Goal: Ask a question

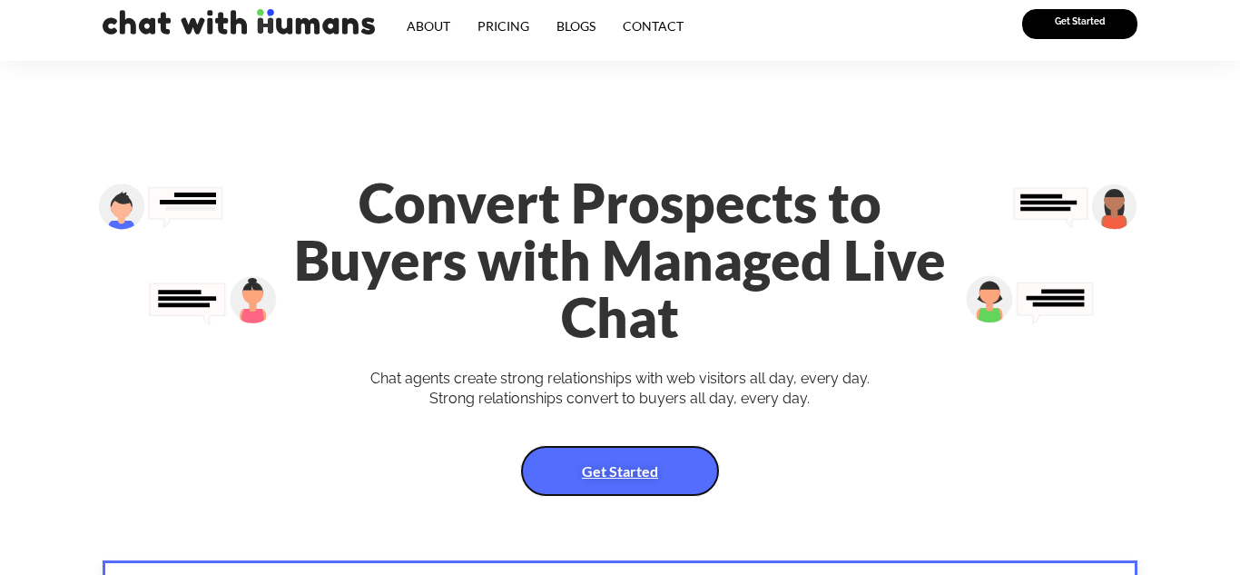
click at [647, 464] on span "Get Started" at bounding box center [620, 470] width 76 height 23
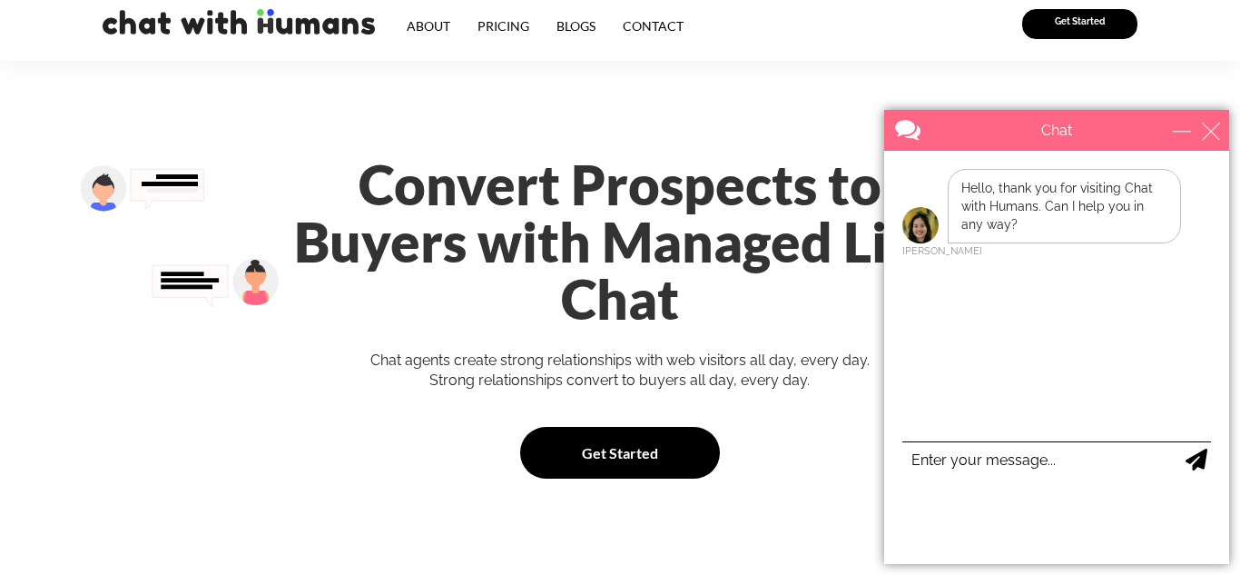
click at [1191, 427] on div "Hello, thank you for visiting Chat with Humans. Can I help you in any way? Anne" at bounding box center [1056, 298] width 345 height 295
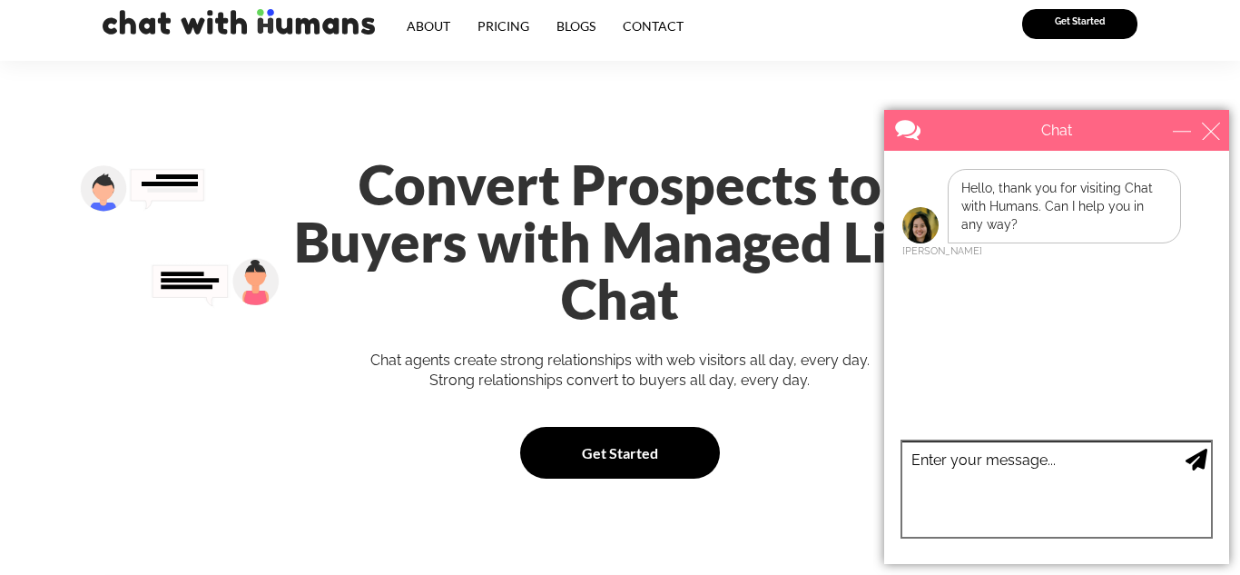
click at [989, 471] on textarea "type your message" at bounding box center [1056, 488] width 309 height 95
type textarea "hiiii"
type textarea "pk"
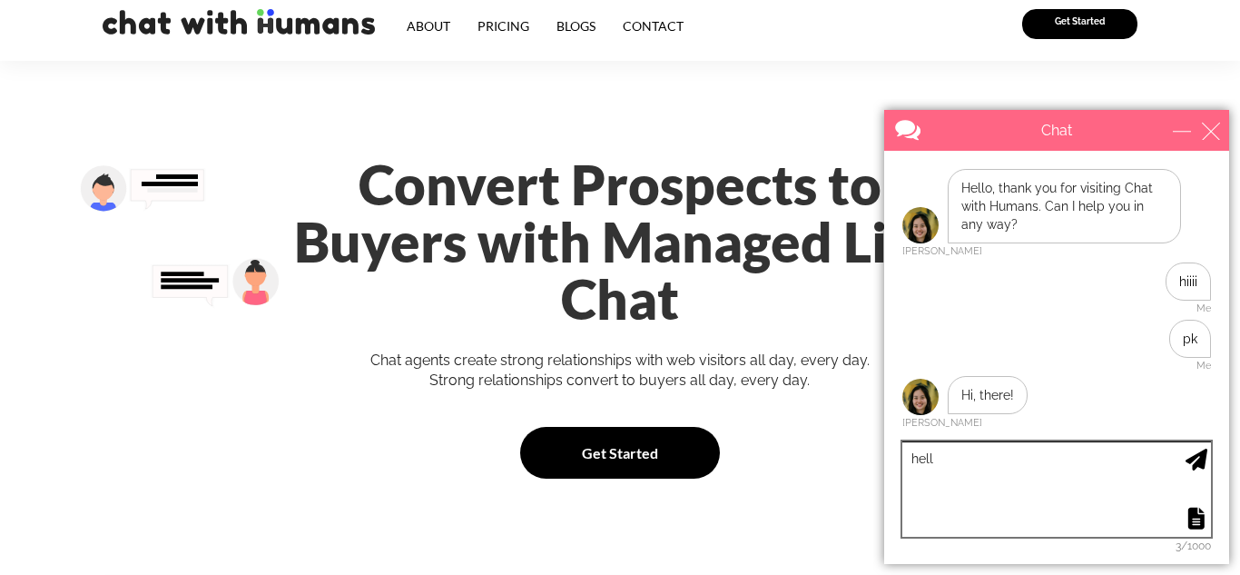
type textarea "hello"
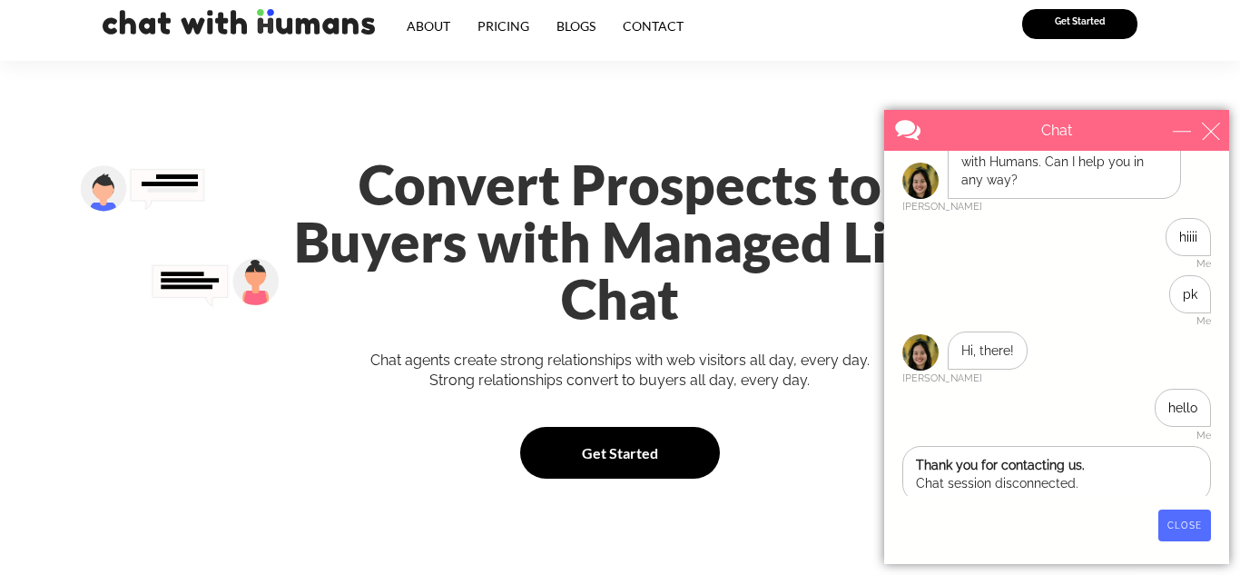
scroll to position [64, 0]
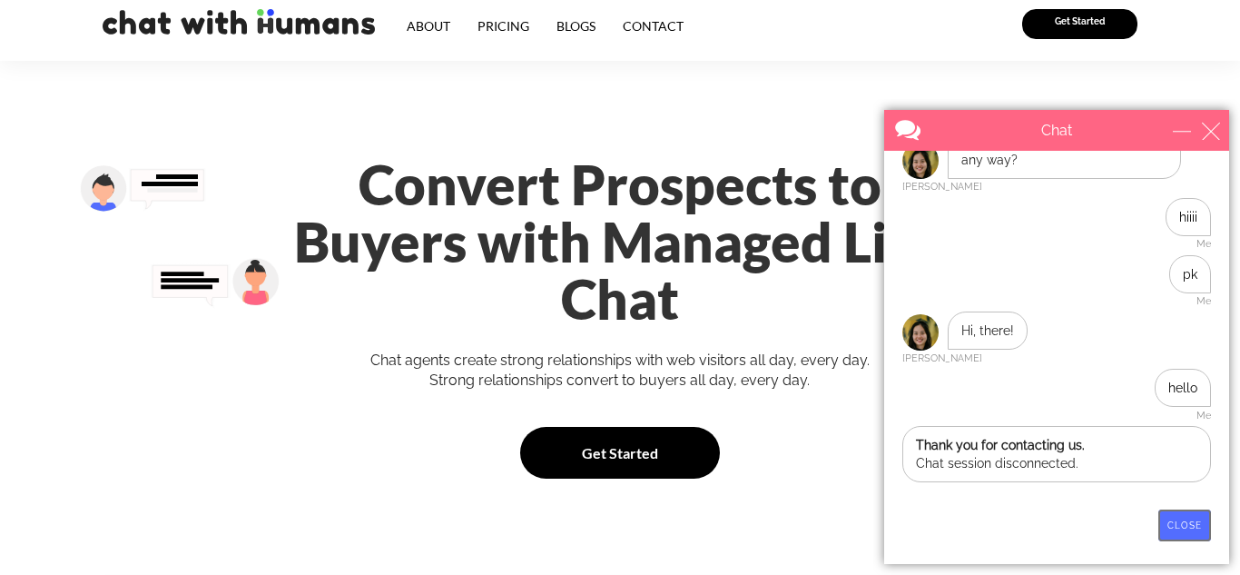
click at [1175, 521] on input "CLOSE" at bounding box center [1184, 525] width 53 height 32
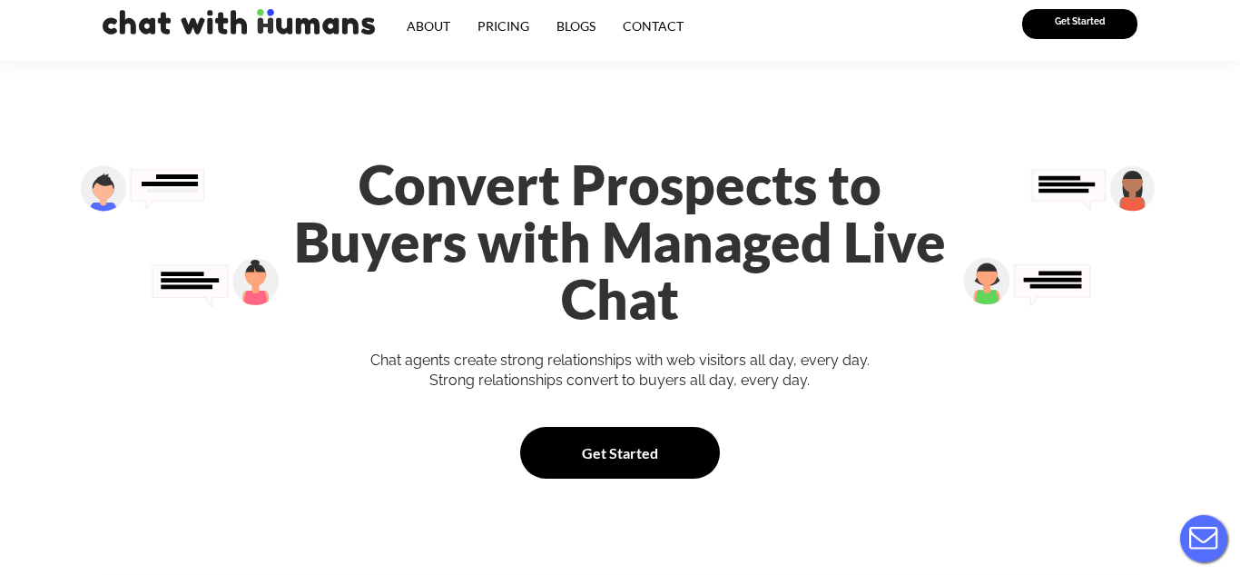
scroll to position [0, 0]
click at [1213, 545] on button "Live Chat" at bounding box center [1203, 538] width 73 height 73
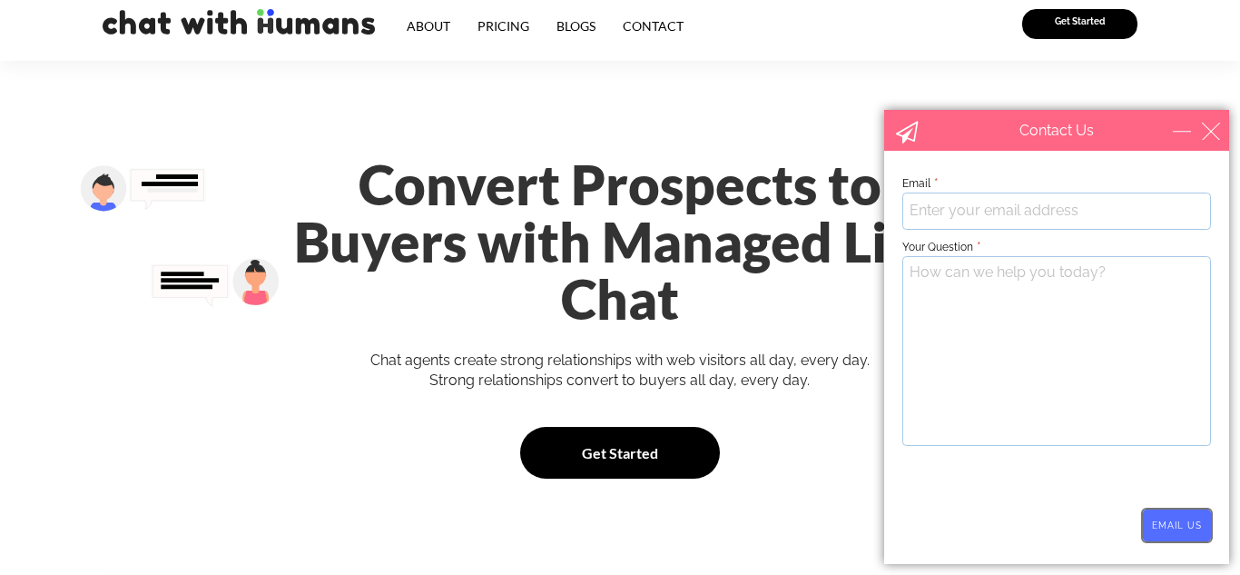
click at [1196, 534] on input "EMAIL US" at bounding box center [1177, 525] width 68 height 32
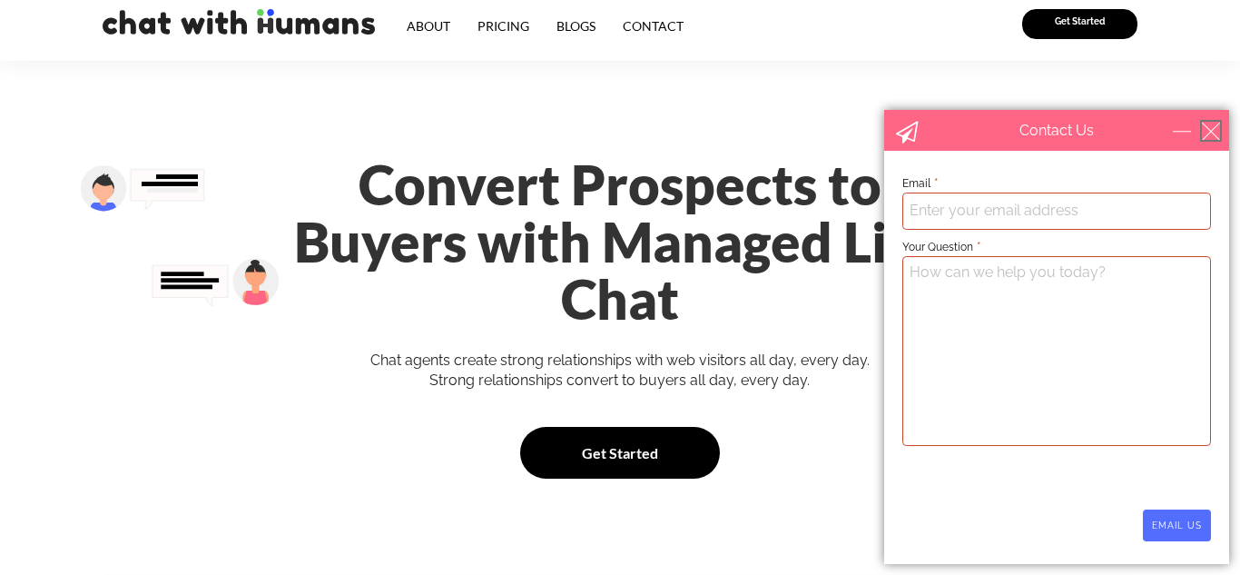
click at [1213, 136] on div "close" at bounding box center [1211, 131] width 18 height 18
